Goal: Task Accomplishment & Management: Use online tool/utility

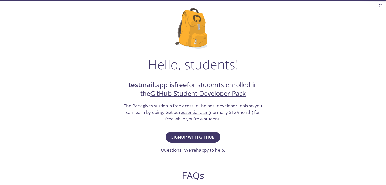
scroll to position [30, 0]
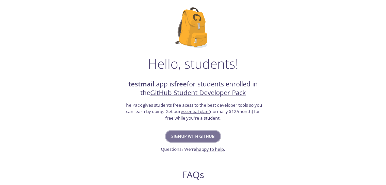
click at [196, 133] on span "Signup with GitHub" at bounding box center [192, 136] width 43 height 7
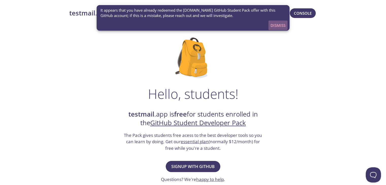
click at [277, 22] on span "Dismiss" at bounding box center [277, 25] width 15 height 7
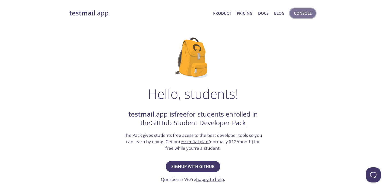
click at [304, 14] on span "Console" at bounding box center [303, 13] width 18 height 7
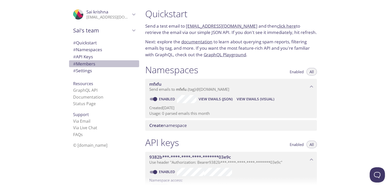
click at [94, 67] on span "# Members" at bounding box center [104, 64] width 62 height 7
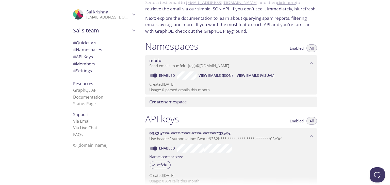
scroll to position [23, 0]
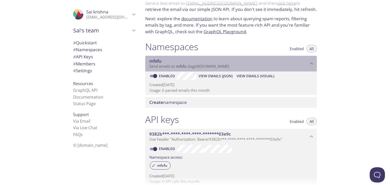
click at [207, 58] on span "mfxfu" at bounding box center [228, 61] width 159 height 6
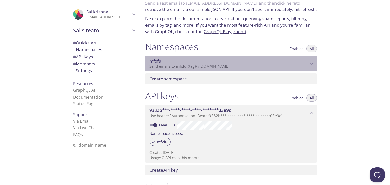
click at [220, 62] on span "mfxfu" at bounding box center [228, 61] width 159 height 6
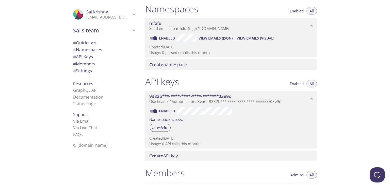
scroll to position [0, 0]
